Goal: Task Accomplishment & Management: Manage account settings

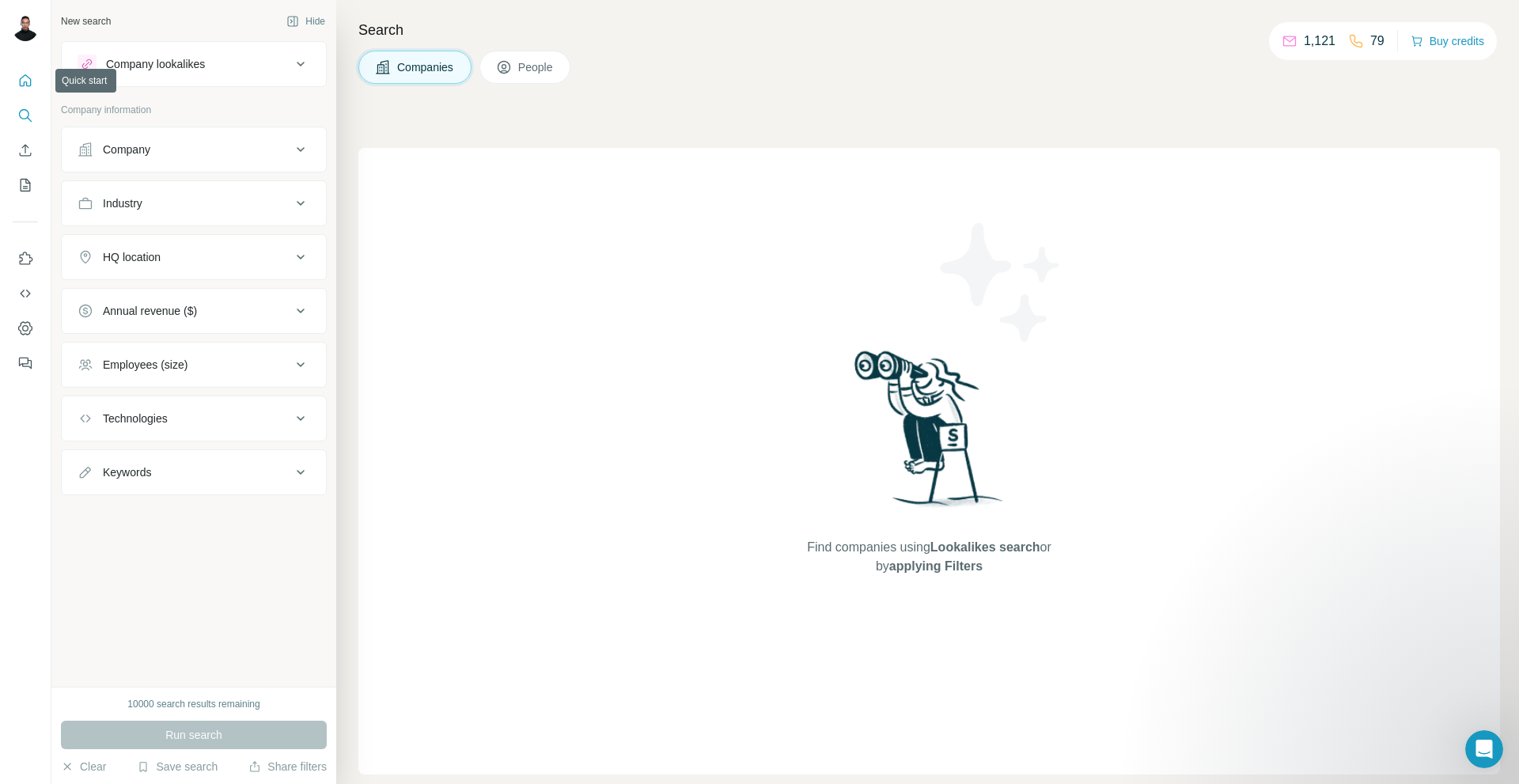
click at [26, 79] on icon "Quick start" at bounding box center [26, 81] width 16 height 16
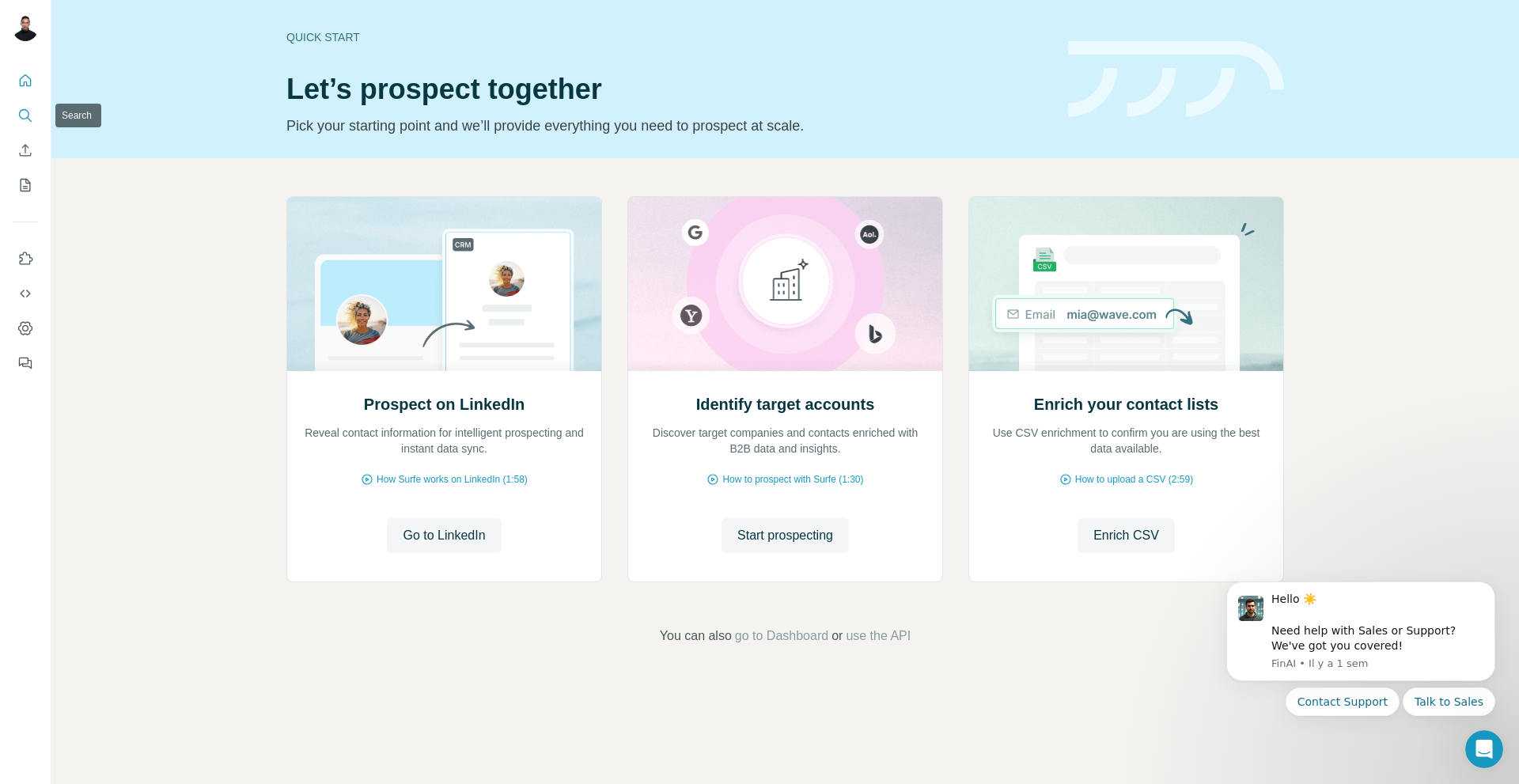
click at [26, 121] on icon "Search" at bounding box center [26, 115] width 16 height 16
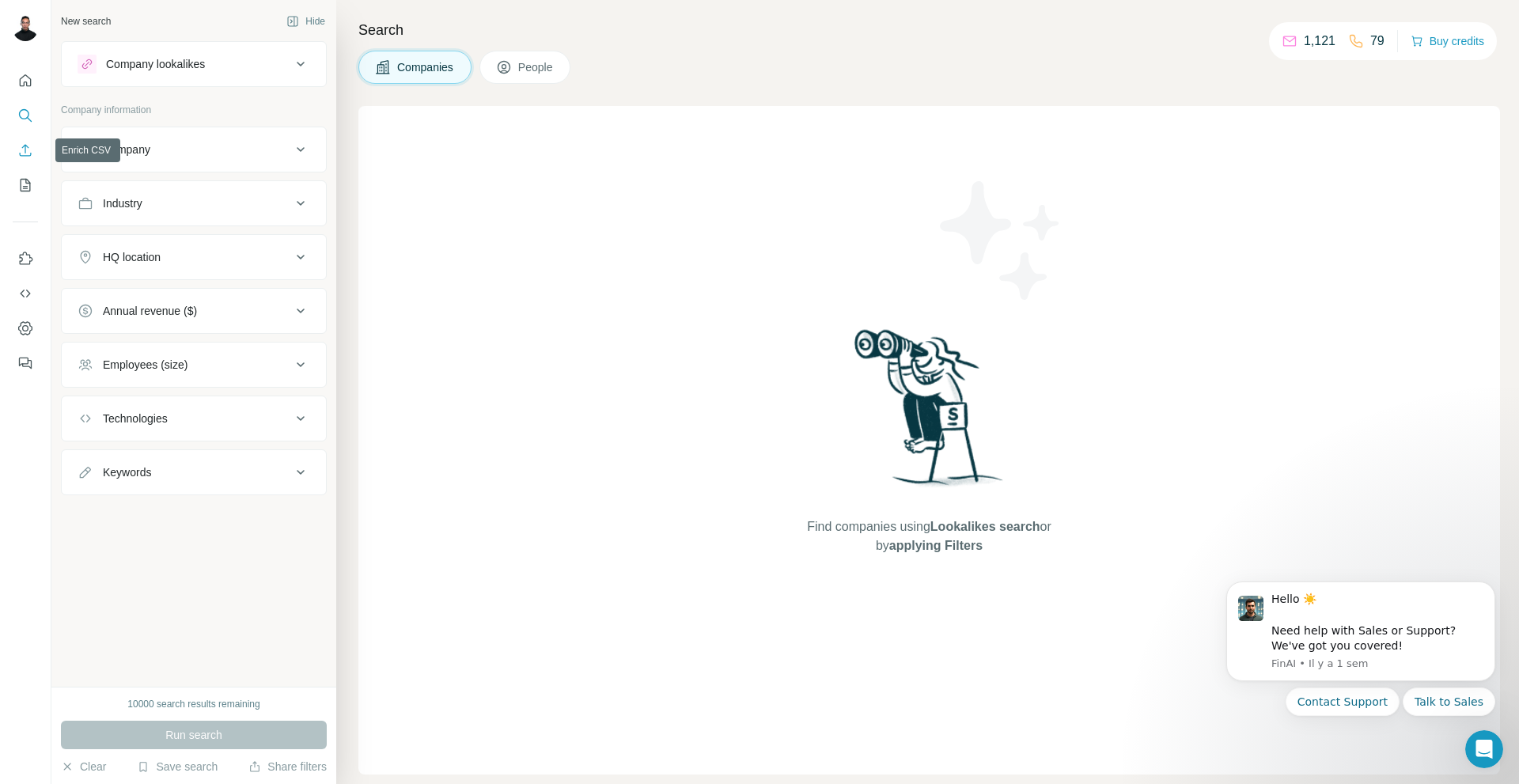
click at [29, 156] on icon "Enrich CSV" at bounding box center [25, 150] width 11 height 11
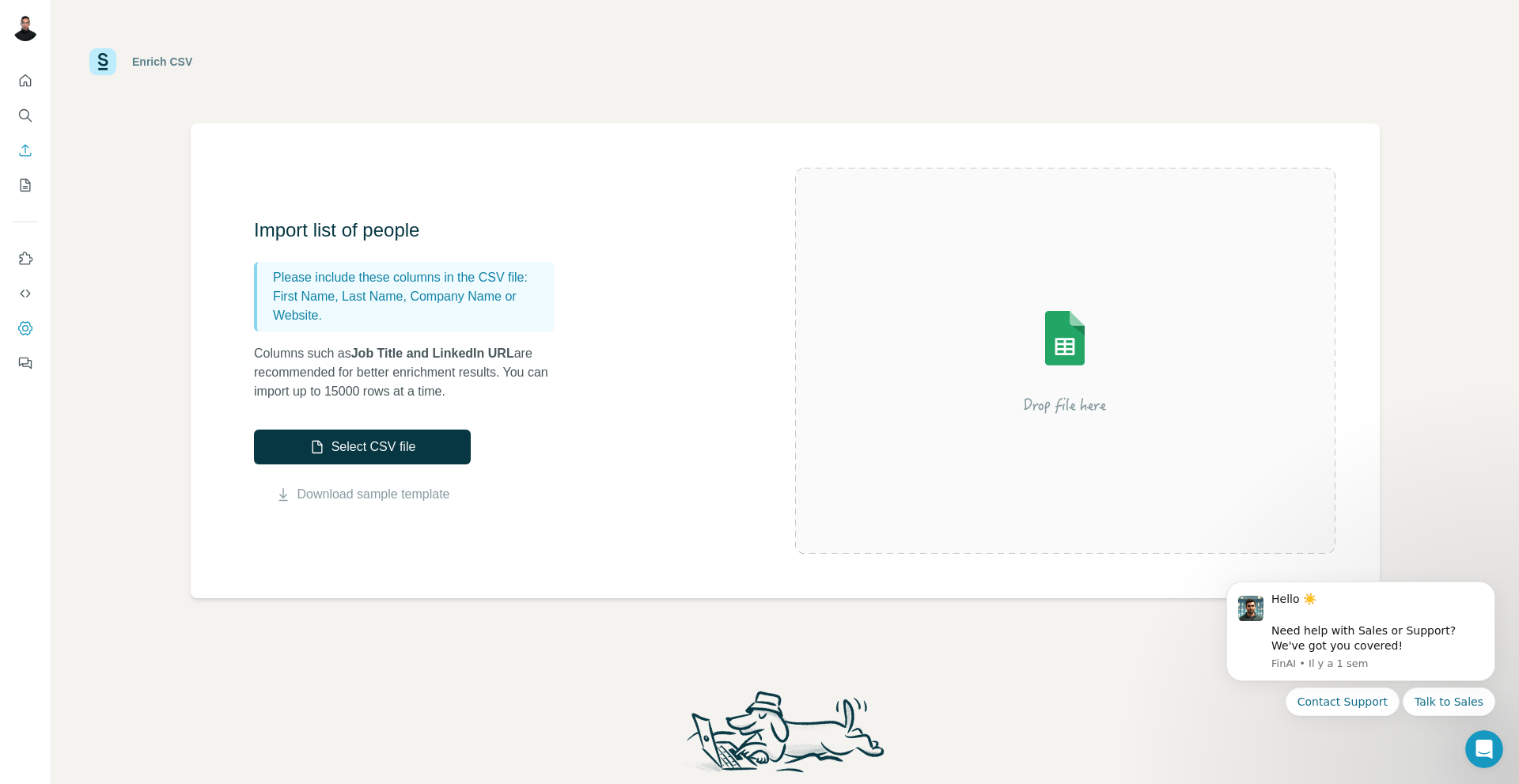
click at [26, 330] on icon "Dashboard" at bounding box center [26, 328] width 16 height 16
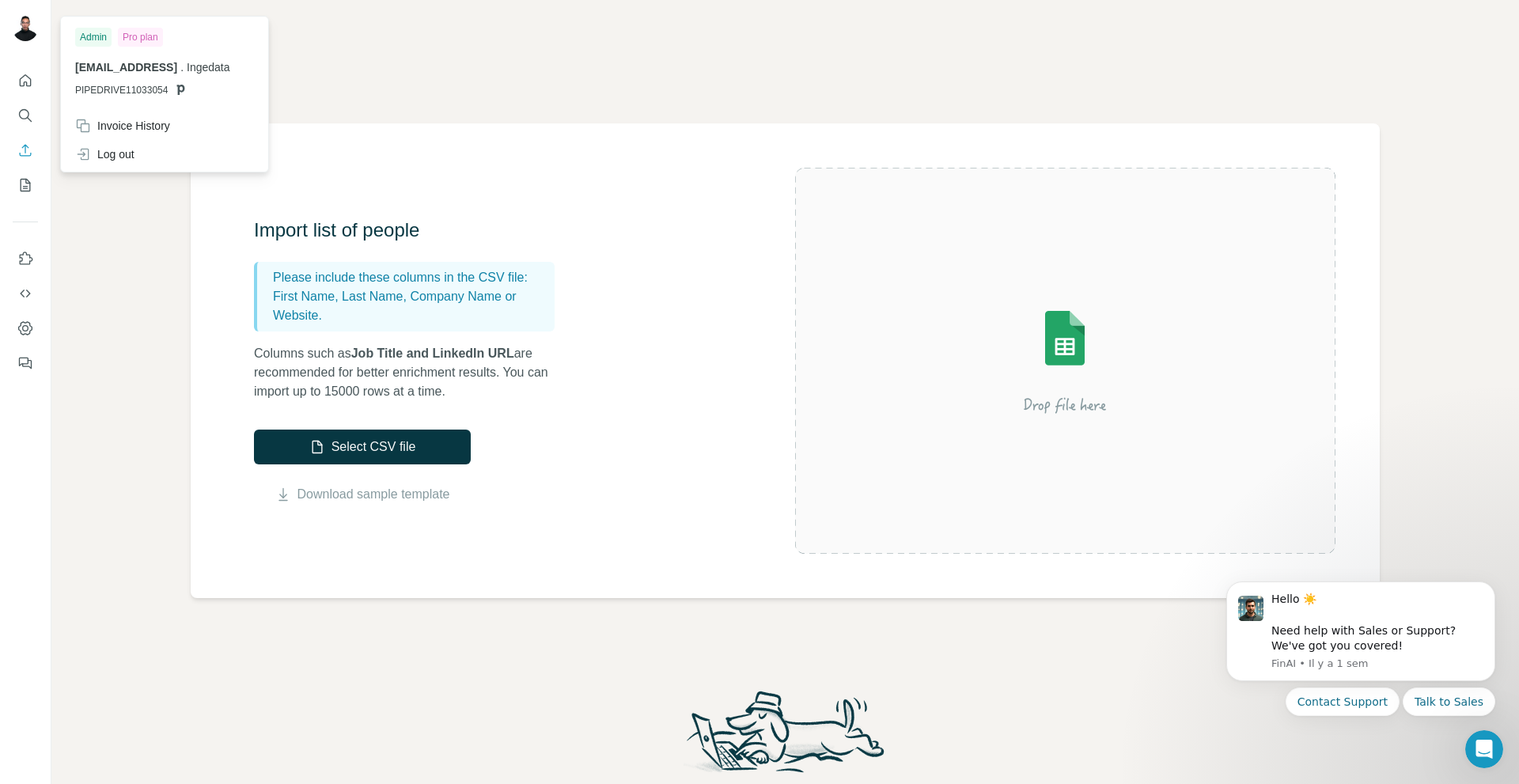
click at [31, 20] on img at bounding box center [25, 28] width 26 height 26
click at [23, 84] on icon "Quick start" at bounding box center [26, 81] width 16 height 16
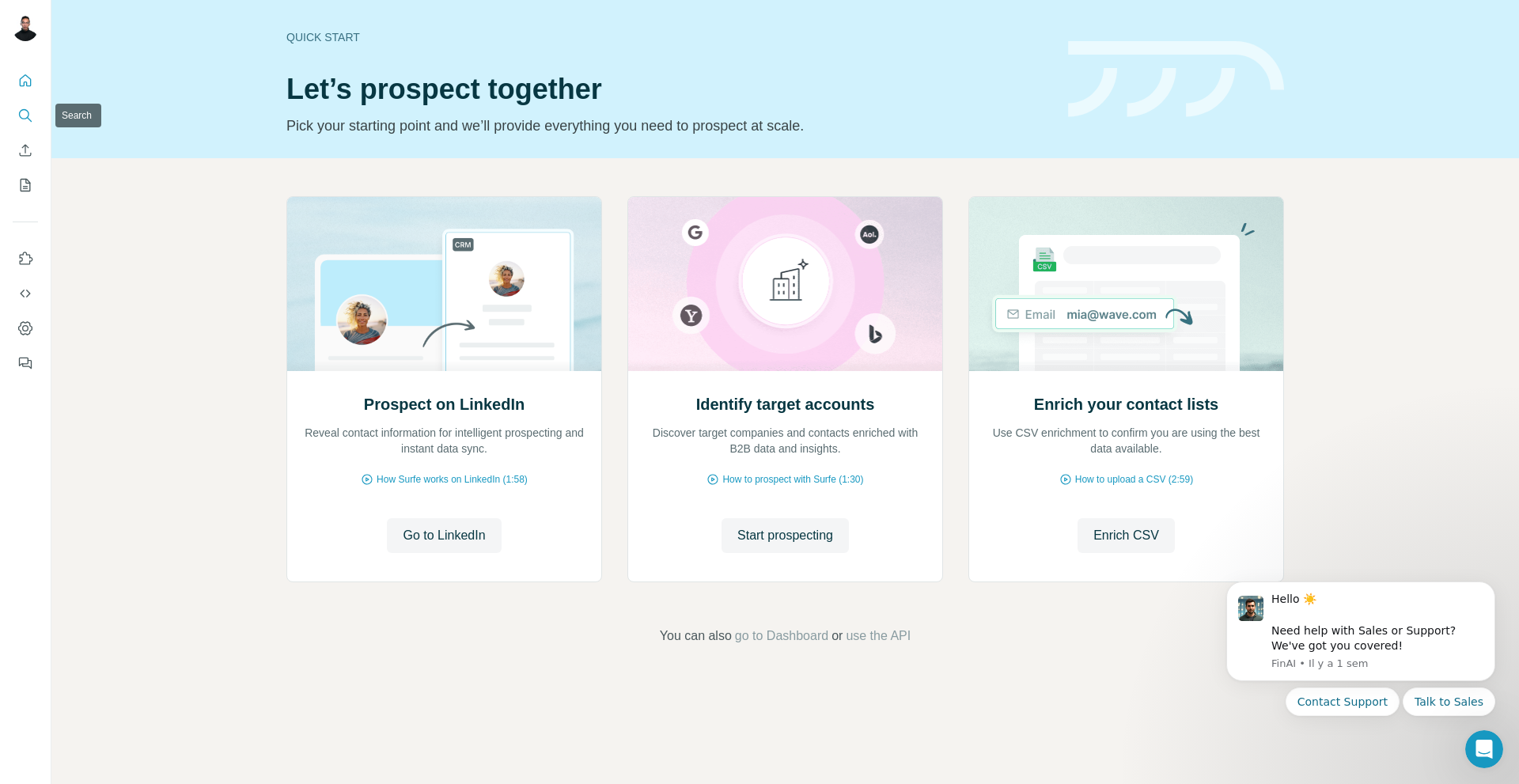
click at [25, 121] on icon "Search" at bounding box center [26, 115] width 16 height 16
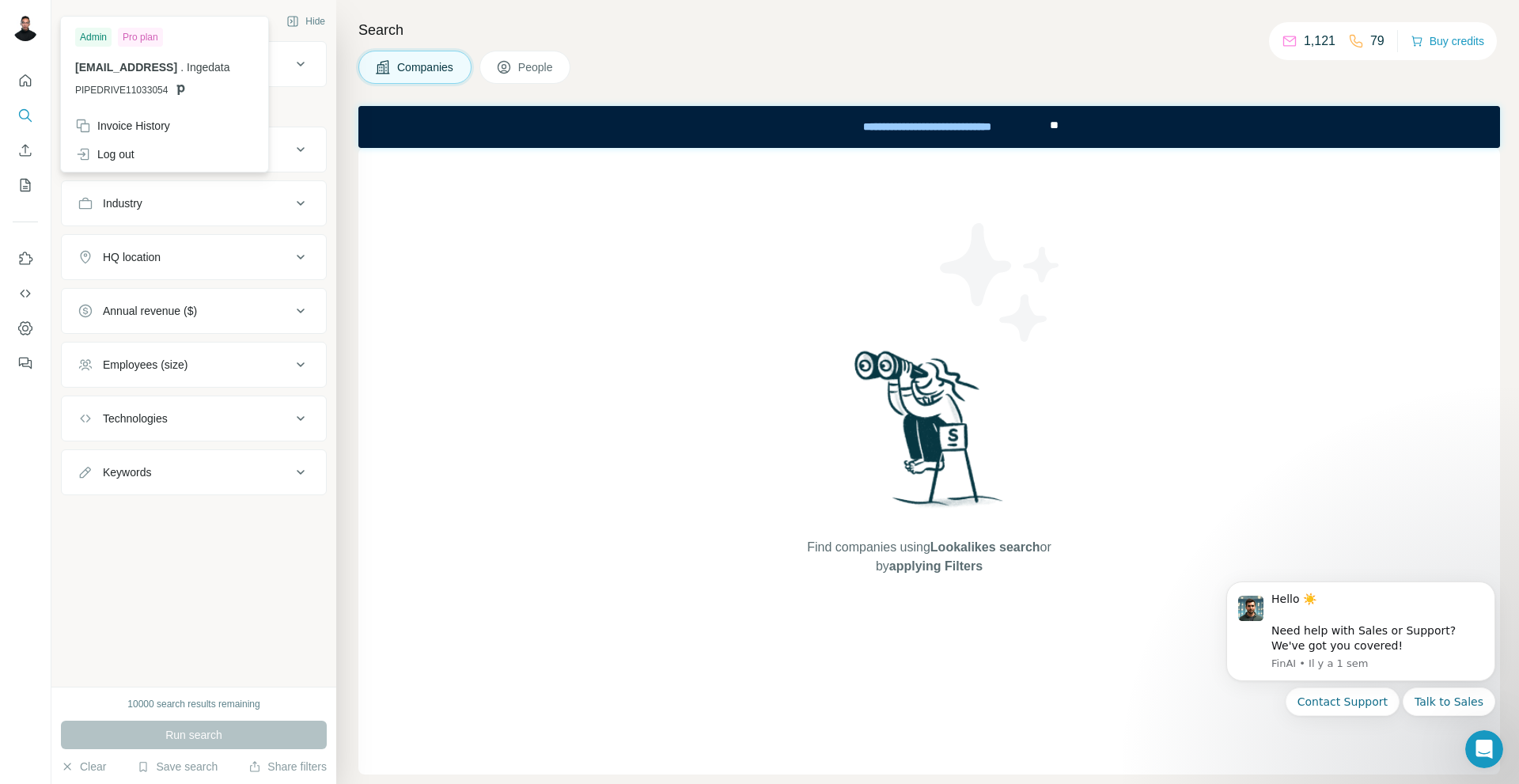
click at [24, 32] on img at bounding box center [25, 28] width 26 height 26
click at [101, 34] on div "Admin" at bounding box center [92, 37] width 36 height 19
click at [686, 59] on div "Companies People" at bounding box center [928, 68] width 1141 height 33
click at [20, 26] on img at bounding box center [25, 28] width 26 height 26
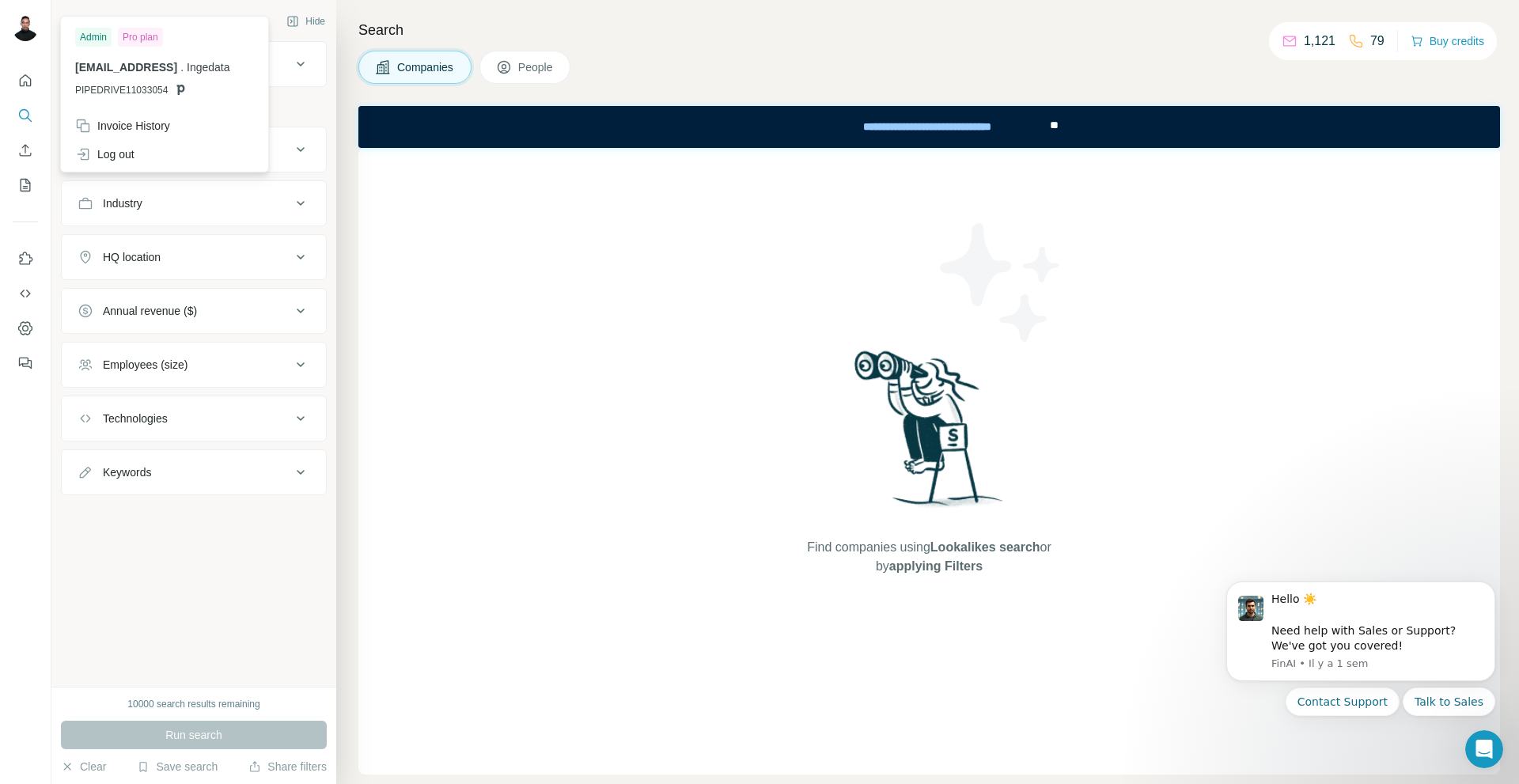
click at [20, 26] on img at bounding box center [25, 28] width 26 height 26
click at [144, 129] on div "Invoice History" at bounding box center [122, 126] width 95 height 16
click at [258, 737] on span "Close" at bounding box center [261, 736] width 28 height 16
click at [18, 325] on icon "Dashboard" at bounding box center [26, 328] width 16 height 16
